Goal: Information Seeking & Learning: Learn about a topic

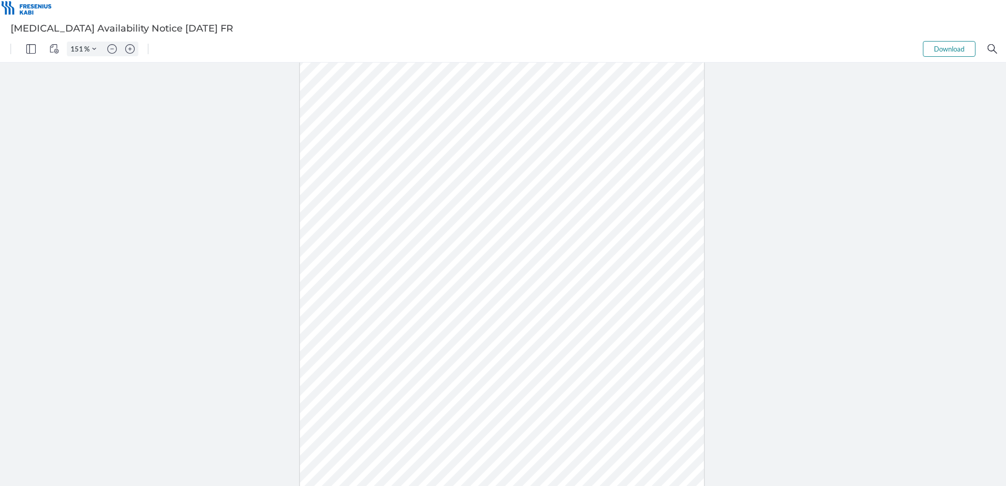
type input "201"
drag, startPoint x: 332, startPoint y: 346, endPoint x: 297, endPoint y: 349, distance: 35.4
click at [297, 349] on div at bounding box center [502, 240] width 646 height 836
type input "201"
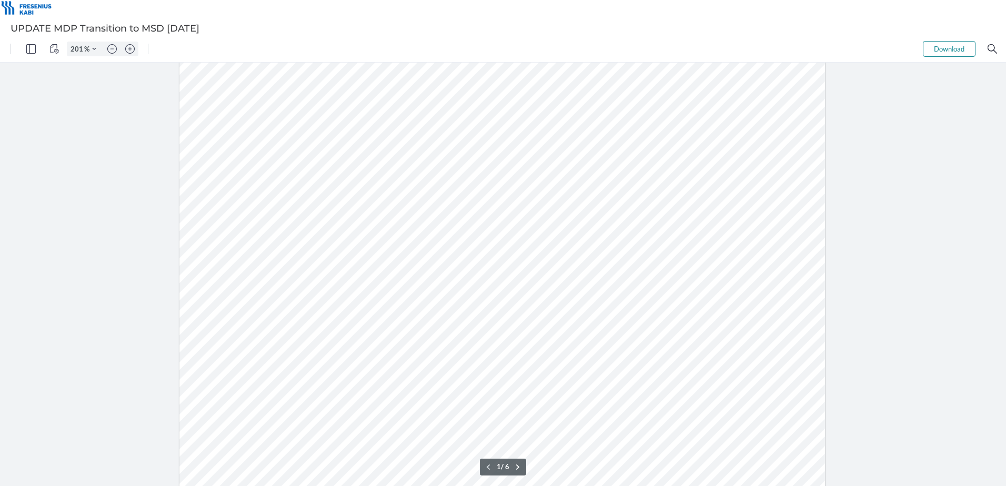
scroll to position [305, 0]
